Goal: Book appointment/travel/reservation

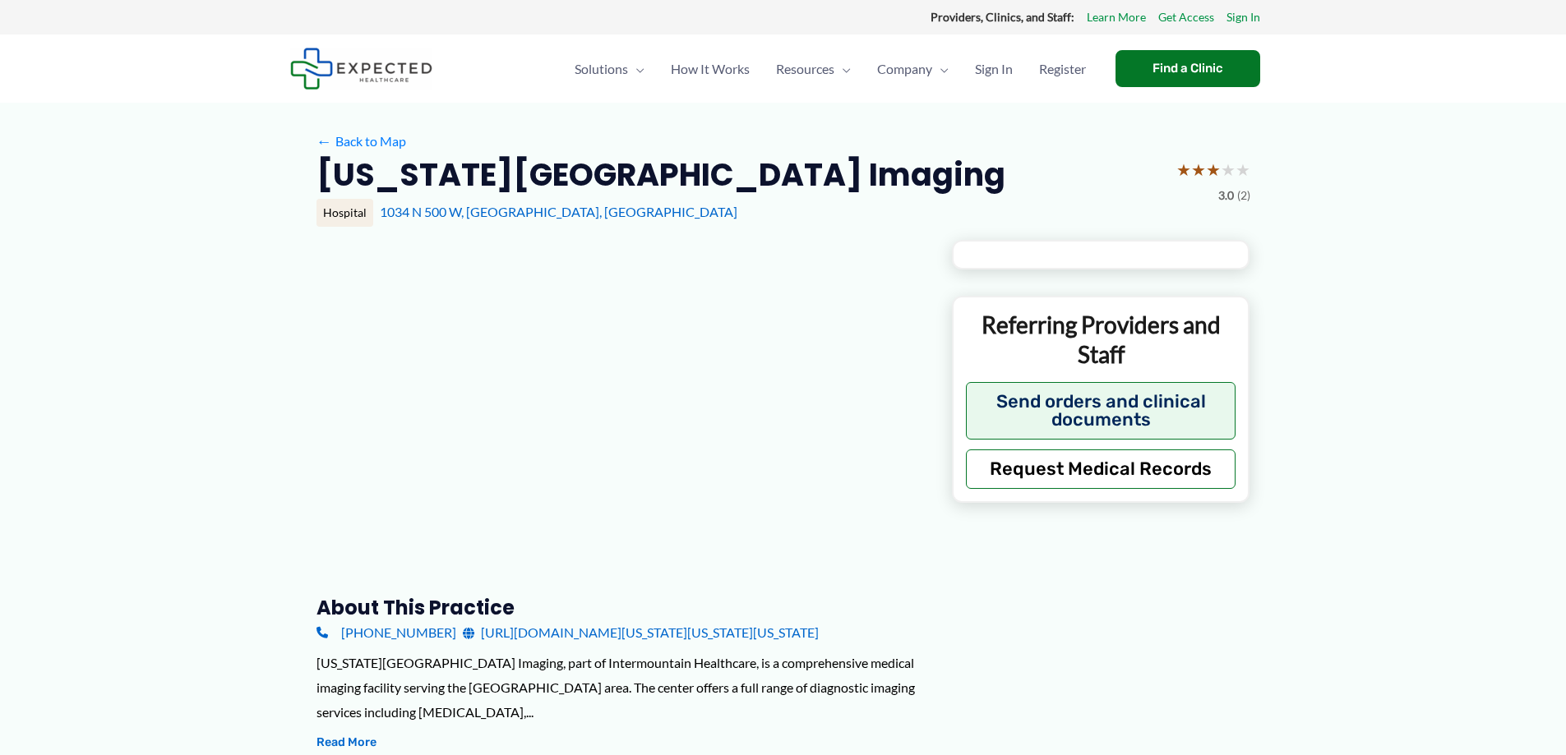
type input "**********"
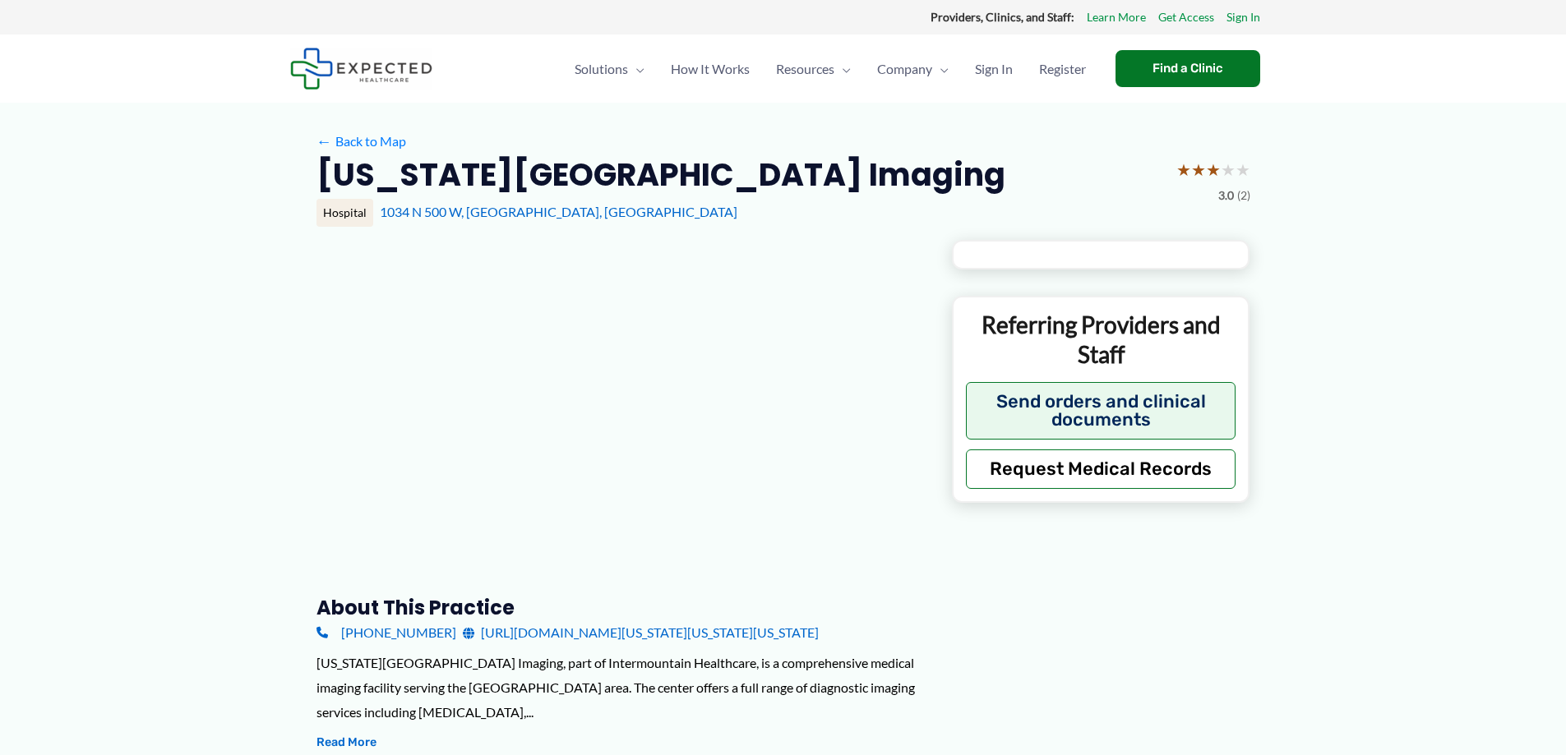
type input "**********"
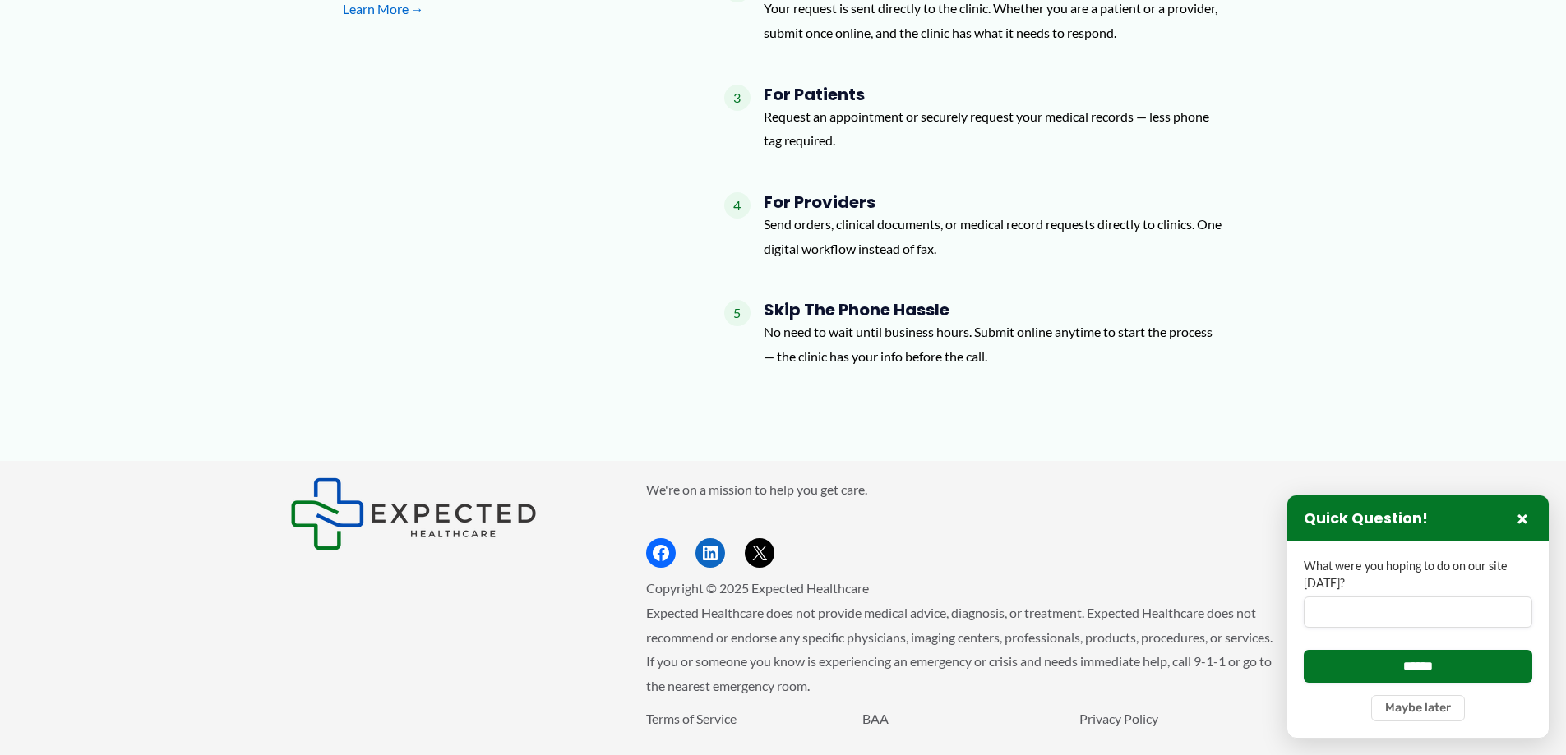
scroll to position [2283, 0]
